Goal: Information Seeking & Learning: Learn about a topic

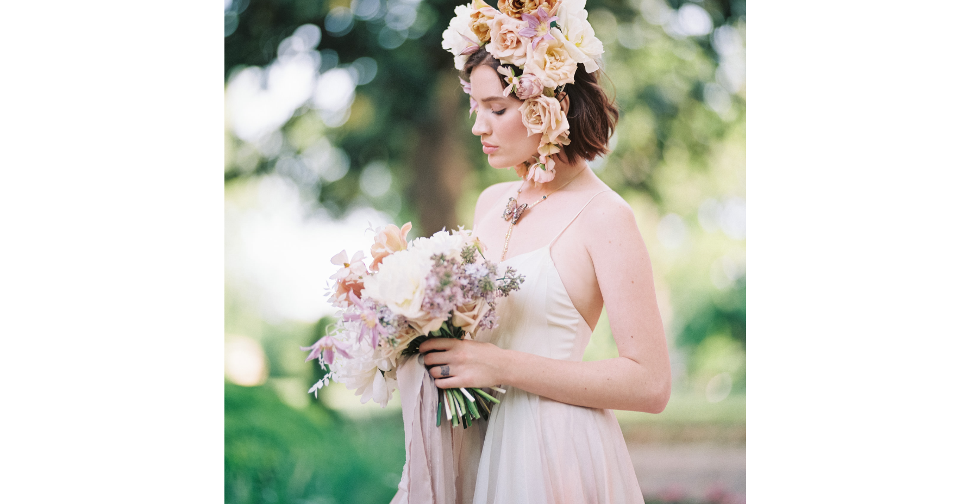
scroll to position [873, 0]
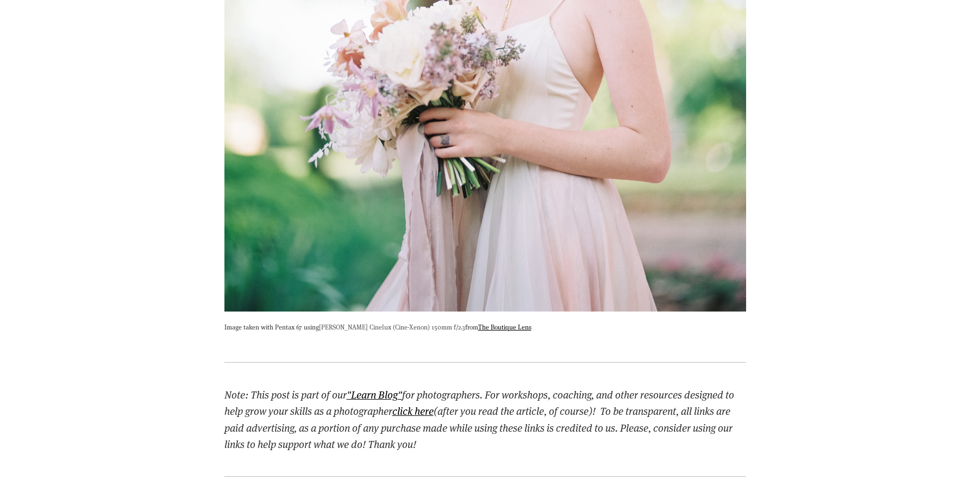
click at [348, 327] on link "[PERSON_NAME] Cinelux (Cine-Xenon) 150mm f/2.3" at bounding box center [392, 326] width 146 height 9
click at [478, 323] on link "The Boutique Lens" at bounding box center [504, 326] width 53 height 9
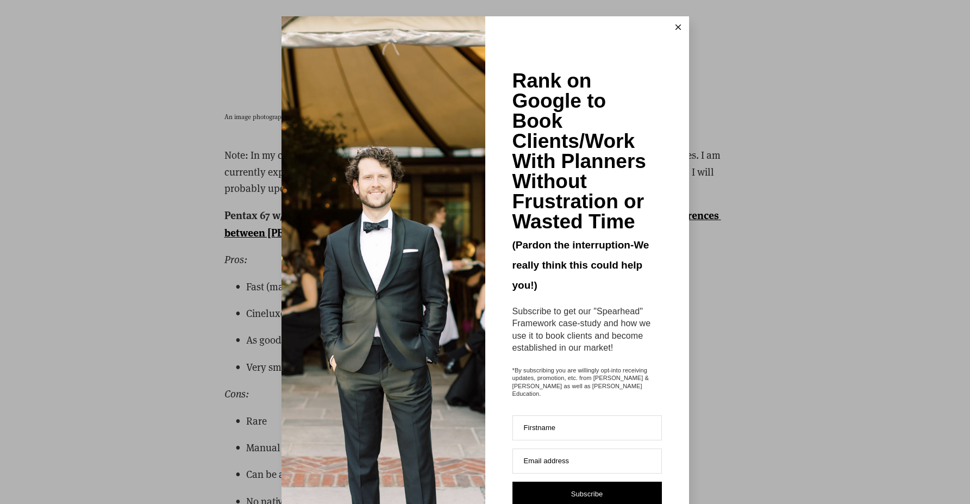
scroll to position [15422, 0]
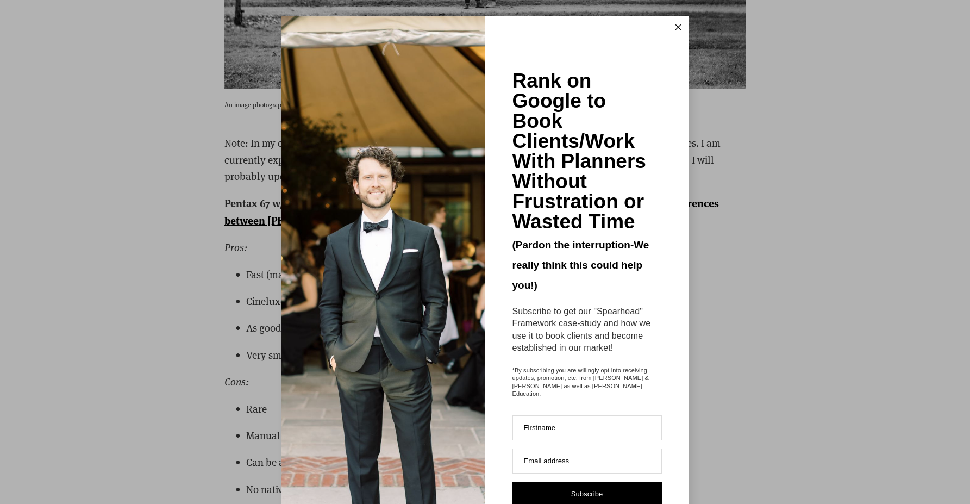
click at [677, 34] on button at bounding box center [678, 27] width 22 height 22
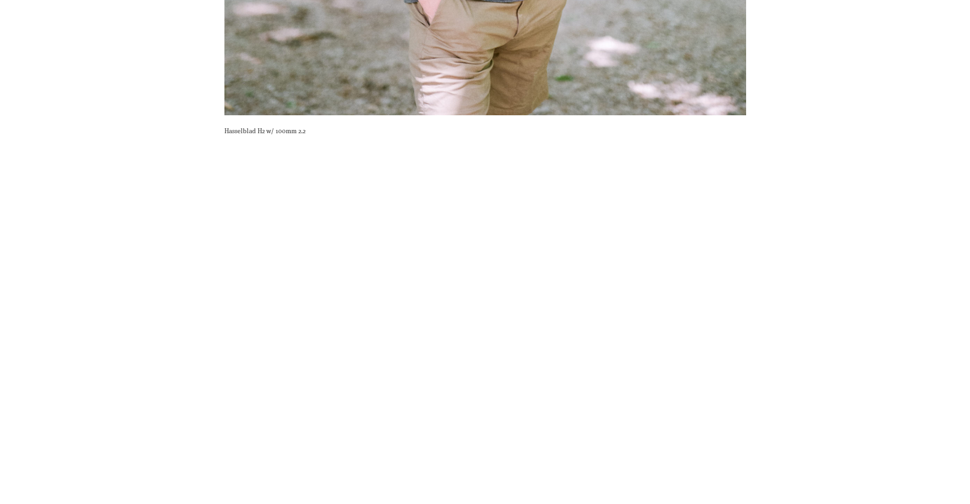
scroll to position [20404, 0]
